Goal: Information Seeking & Learning: Learn about a topic

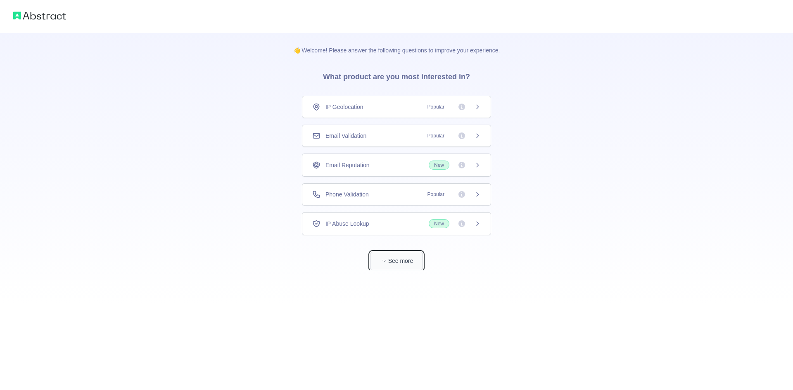
click at [406, 260] on button "See more" at bounding box center [396, 261] width 53 height 19
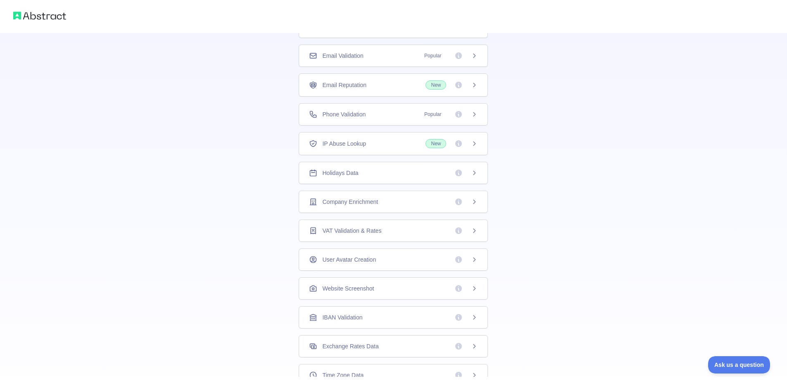
scroll to position [83, 0]
click at [392, 49] on div "Email Validation Popular" at bounding box center [393, 53] width 169 height 8
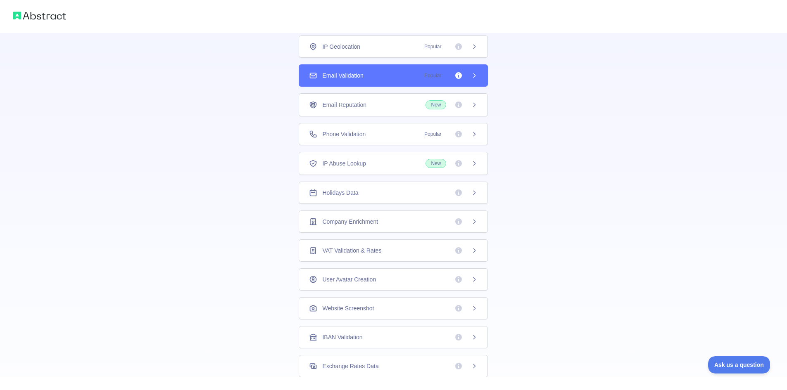
scroll to position [0, 0]
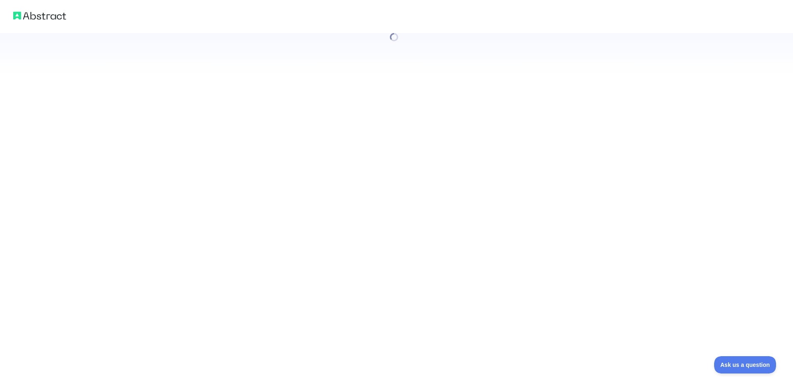
click at [406, 105] on div at bounding box center [396, 195] width 793 height 390
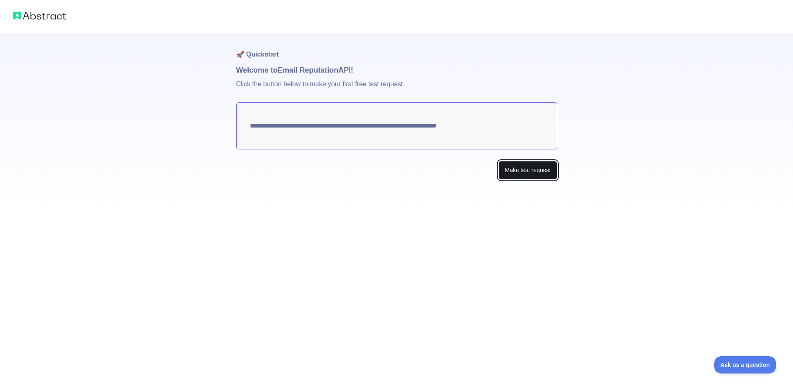
click at [510, 169] on button "Make test request" at bounding box center [528, 170] width 58 height 19
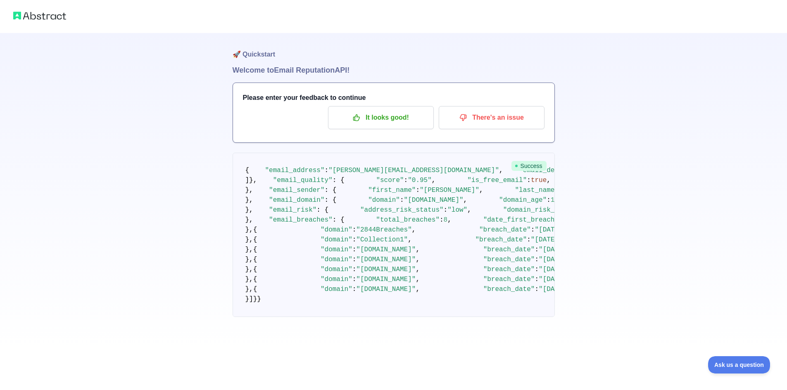
click at [285, 95] on h3 "Please enter your feedback to continue" at bounding box center [394, 98] width 302 height 10
click at [129, 131] on div "🚀 Quickstart Welcome to Email Reputation API! Please enter your feedback to con…" at bounding box center [393, 175] width 787 height 350
click at [387, 124] on p "It looks good!" at bounding box center [380, 118] width 93 height 14
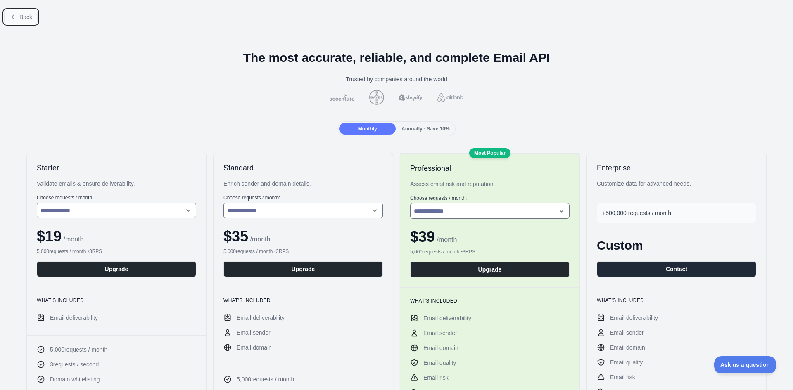
click at [9, 23] on button "Back" at bounding box center [20, 17] width 33 height 14
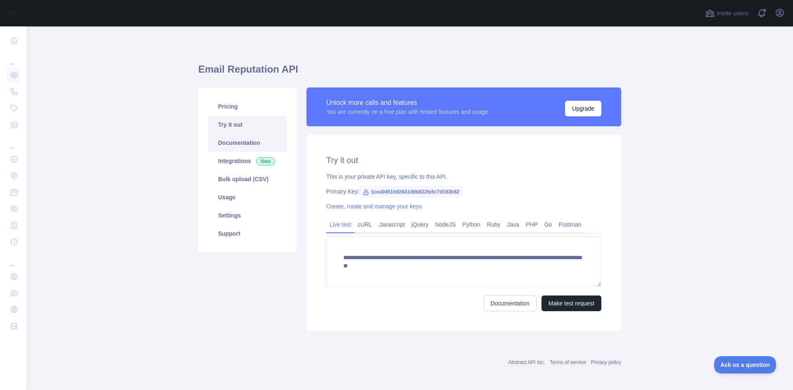
click at [252, 136] on link "Documentation" at bounding box center [247, 143] width 78 height 18
click at [241, 126] on link "Try it out" at bounding box center [247, 125] width 78 height 18
click at [388, 190] on span "1cea0451b92641d9b822fe5c7d193b62" at bounding box center [410, 192] width 103 height 12
copy span "1cea0451b92641d9b822fe5c7d193b62"
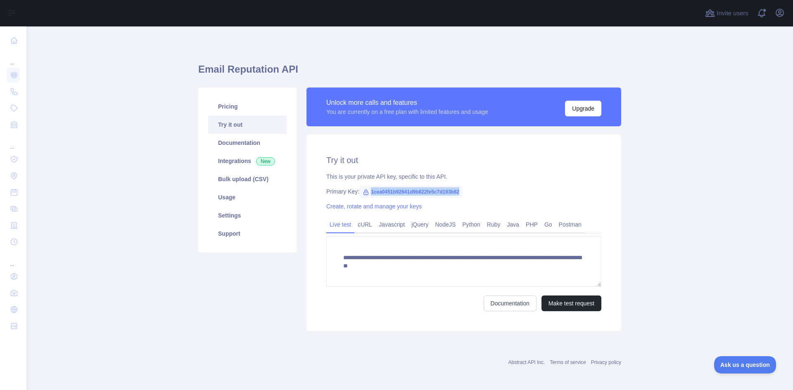
click at [416, 193] on span "1cea0451b92641d9b822fe5c7d193b62" at bounding box center [410, 192] width 103 height 12
